Goal: Task Accomplishment & Management: Use online tool/utility

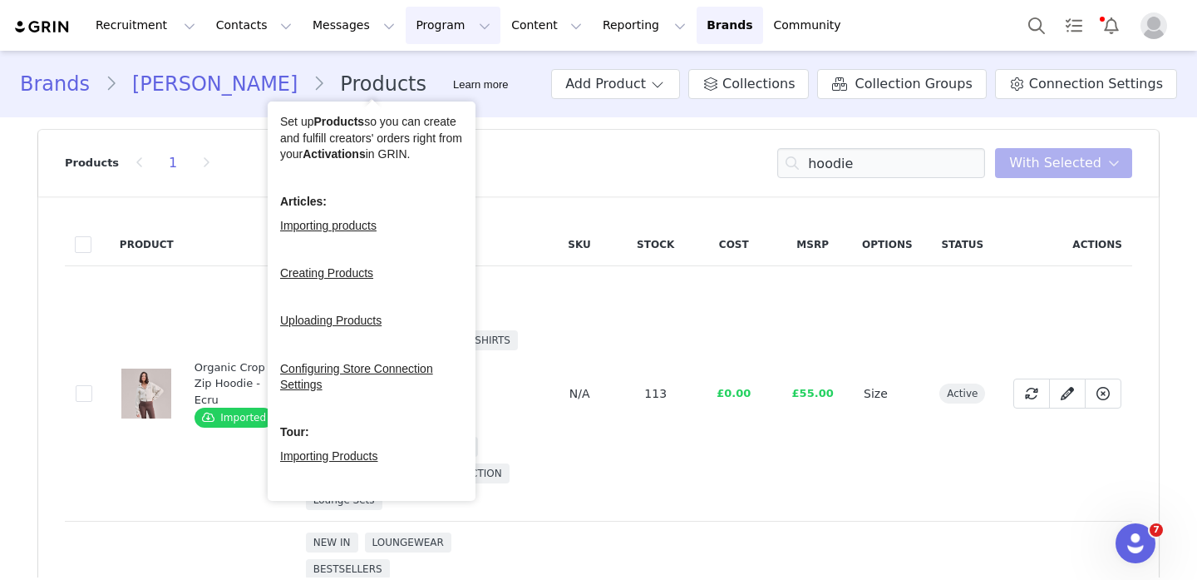
click at [417, 1] on div "Recruitment Recruitment Creator Search Curated Lists Landing Pages Web Extensio…" at bounding box center [598, 25] width 1197 height 51
click at [417, 12] on button "Program Program" at bounding box center [453, 25] width 95 height 37
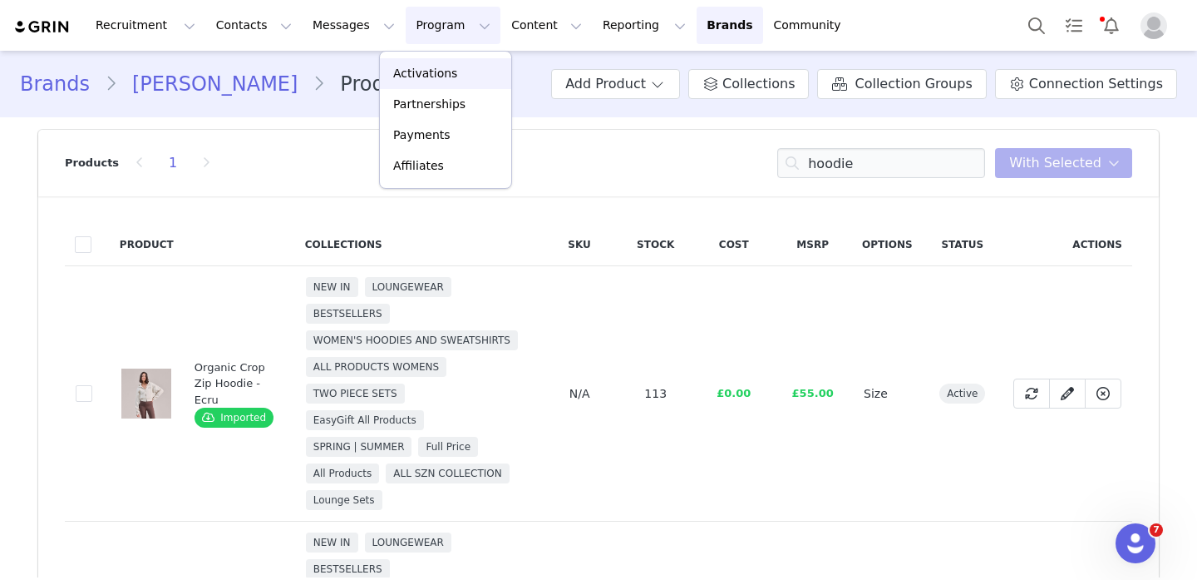
click at [432, 65] on p "Activations" at bounding box center [425, 73] width 64 height 17
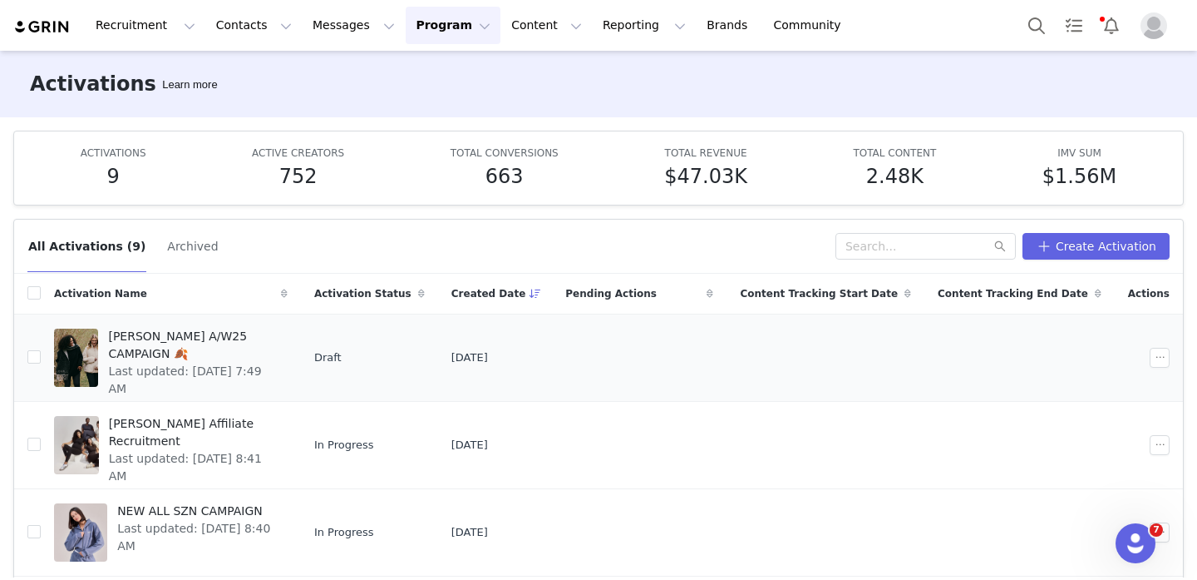
click at [98, 357] on div at bounding box center [76, 357] width 44 height 58
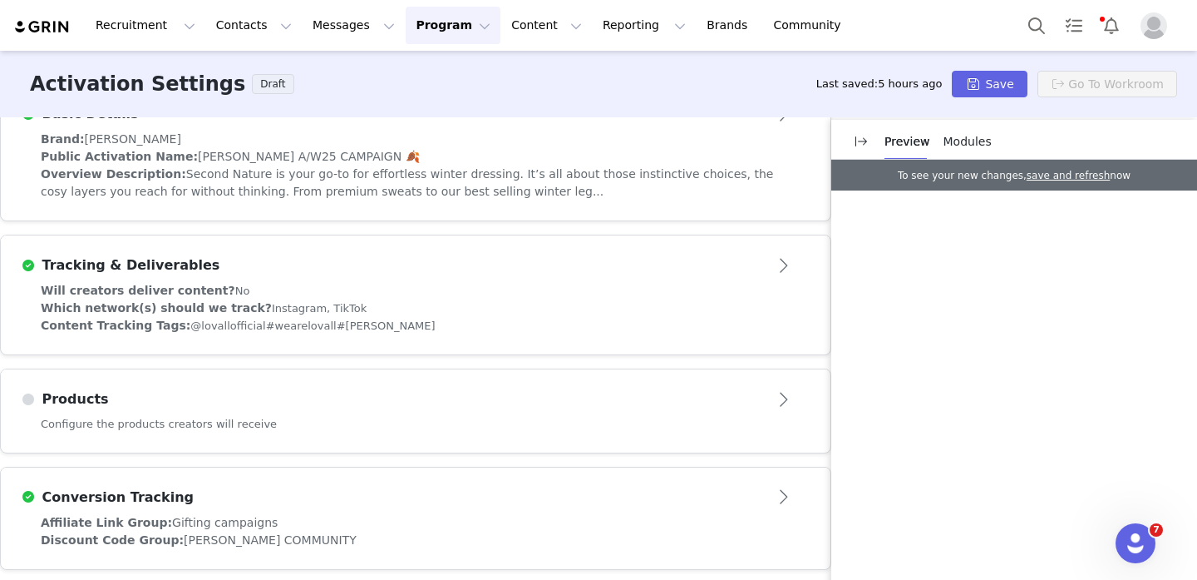
scroll to position [518, 0]
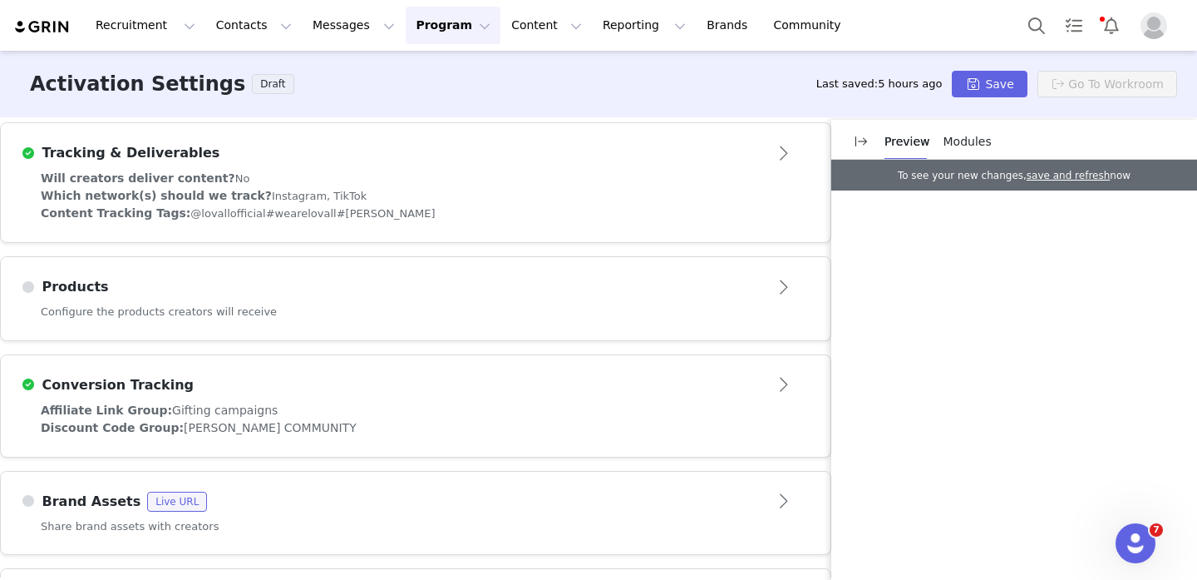
click at [567, 292] on div "Products" at bounding box center [388, 287] width 735 height 20
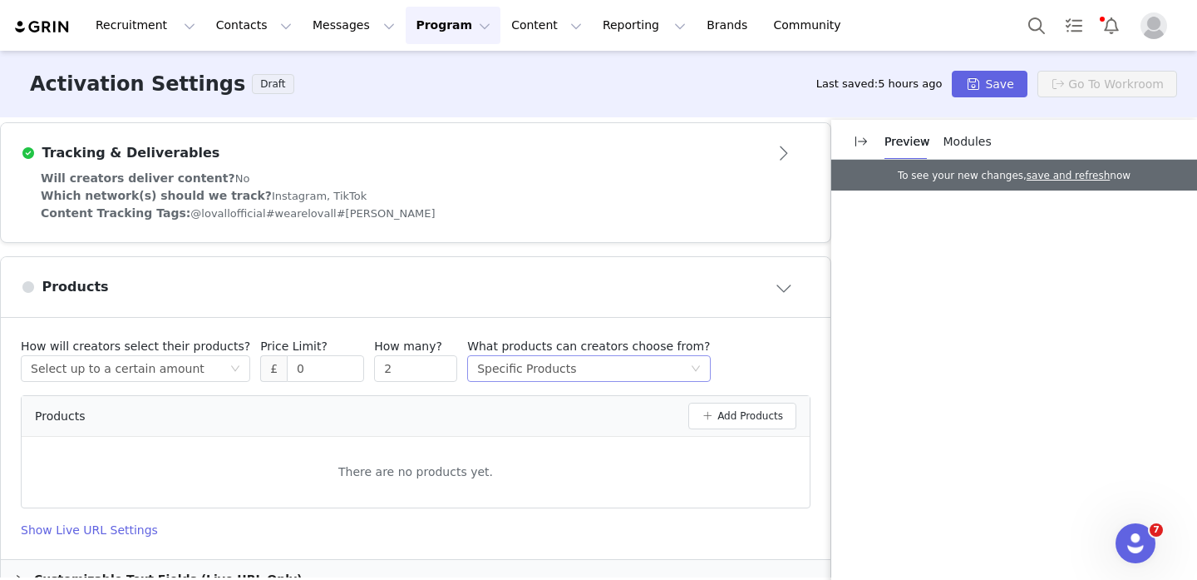
click at [549, 361] on div "Specific Products" at bounding box center [526, 368] width 99 height 25
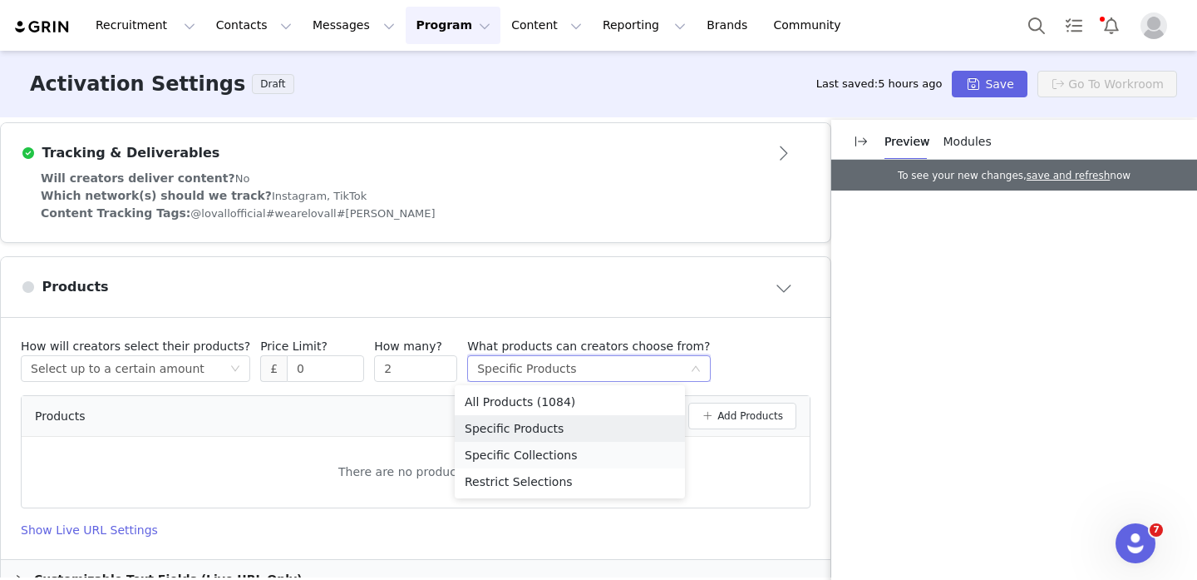
click at [551, 456] on li "Specific Collections" at bounding box center [570, 455] width 230 height 27
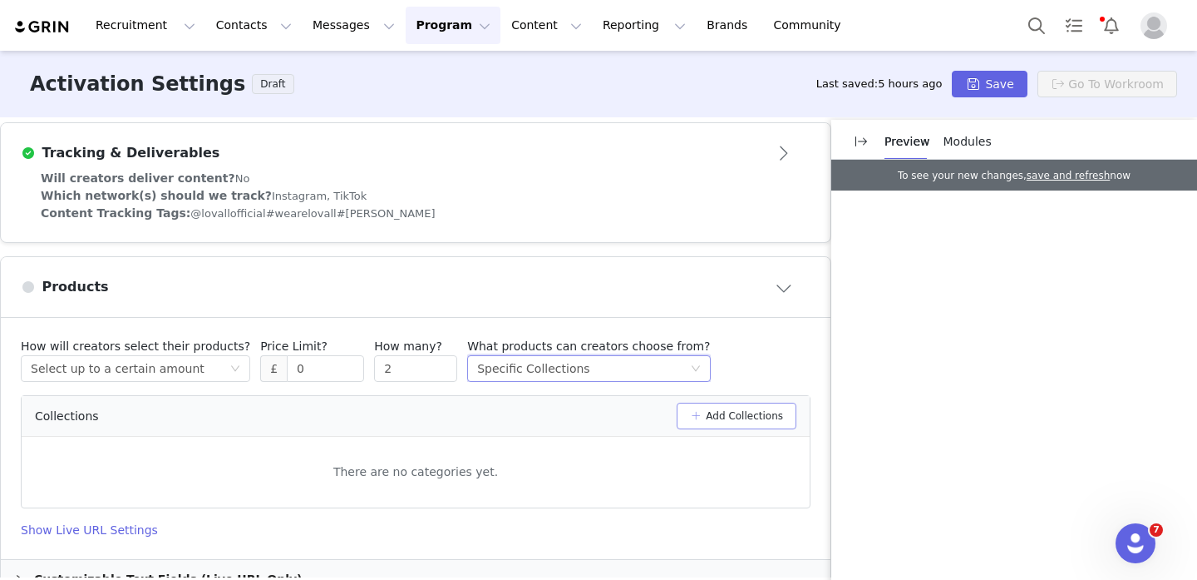
click at [712, 416] on button "Add Collections" at bounding box center [737, 415] width 120 height 27
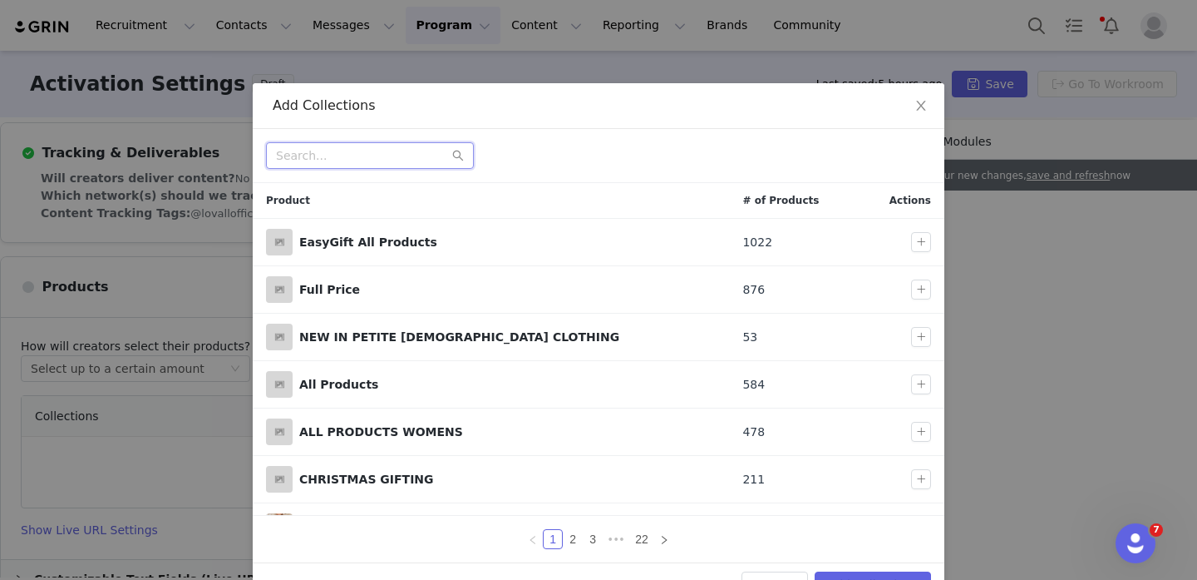
click at [370, 155] on input "text" at bounding box center [370, 155] width 208 height 27
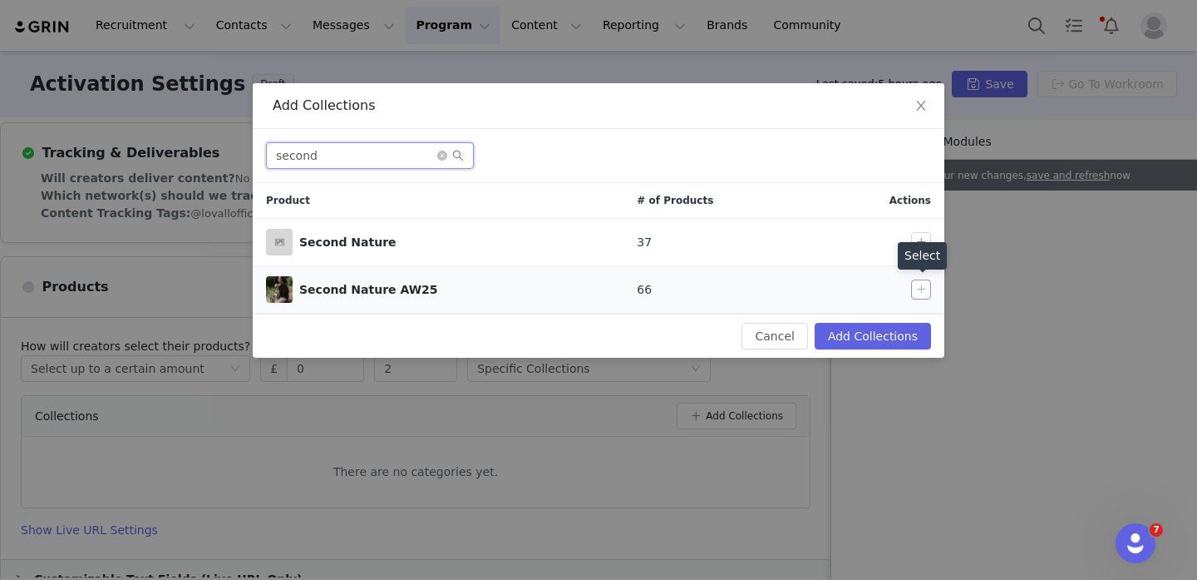
type input "second"
click at [914, 283] on button "button" at bounding box center [921, 289] width 20 height 20
click at [896, 326] on button "Add Collections" at bounding box center [873, 336] width 116 height 27
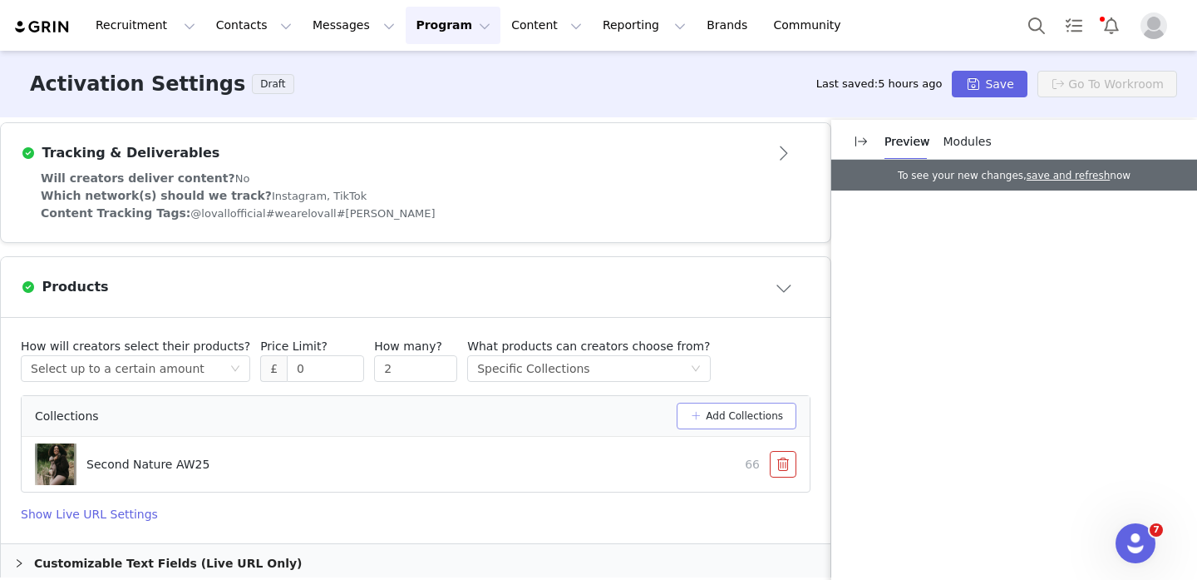
scroll to position [580, 0]
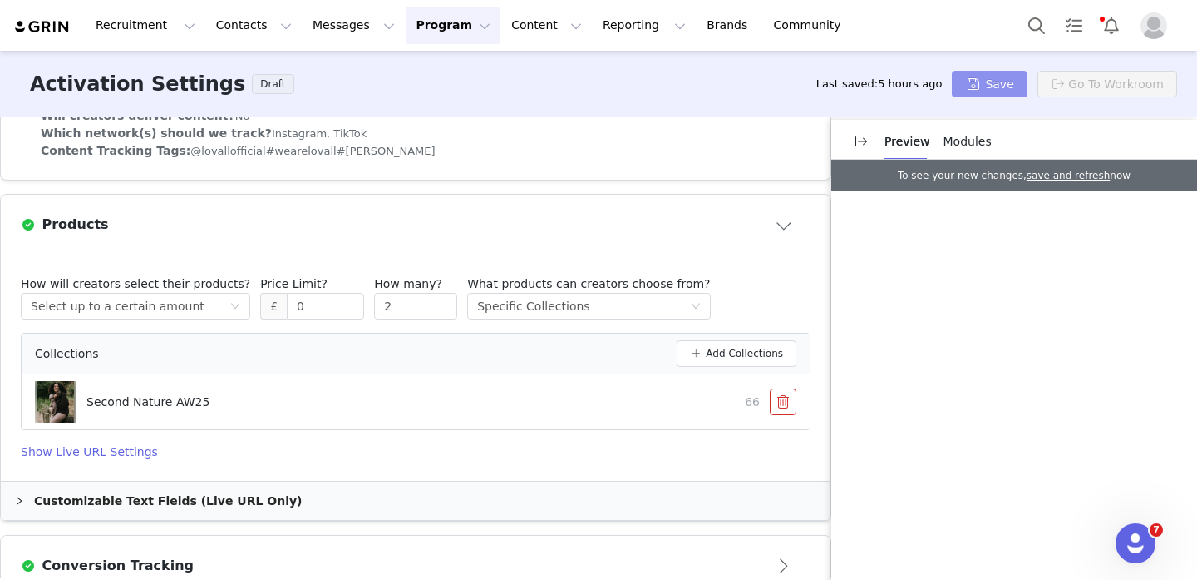
click at [982, 77] on button "Save" at bounding box center [989, 84] width 75 height 27
